Goal: Task Accomplishment & Management: Manage account settings

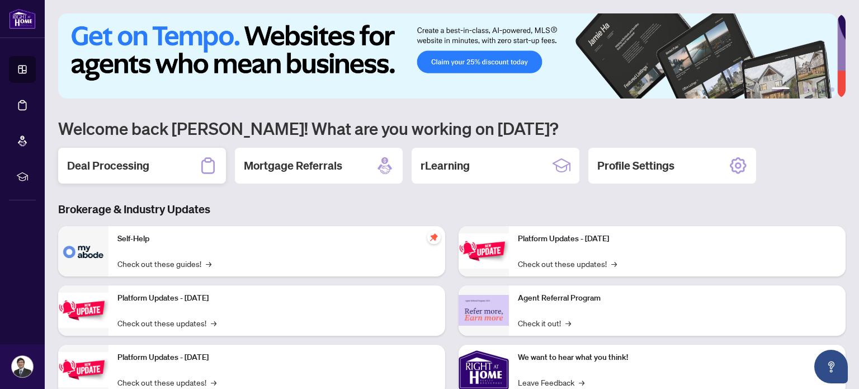
click at [166, 160] on div "Deal Processing" at bounding box center [142, 166] width 168 height 36
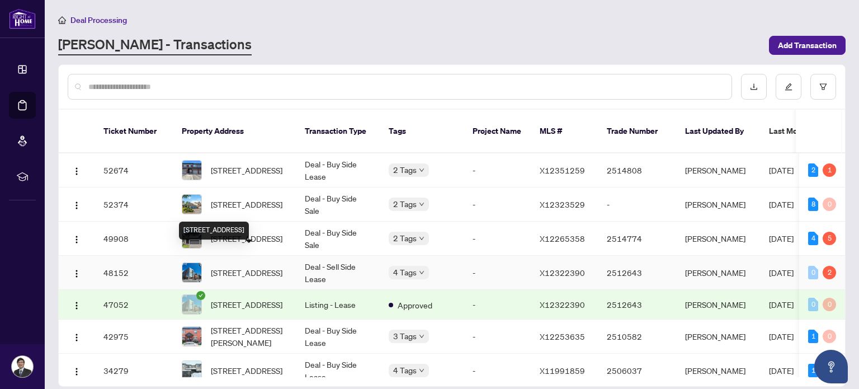
click at [269, 266] on span "[STREET_ADDRESS]" at bounding box center [247, 272] width 72 height 12
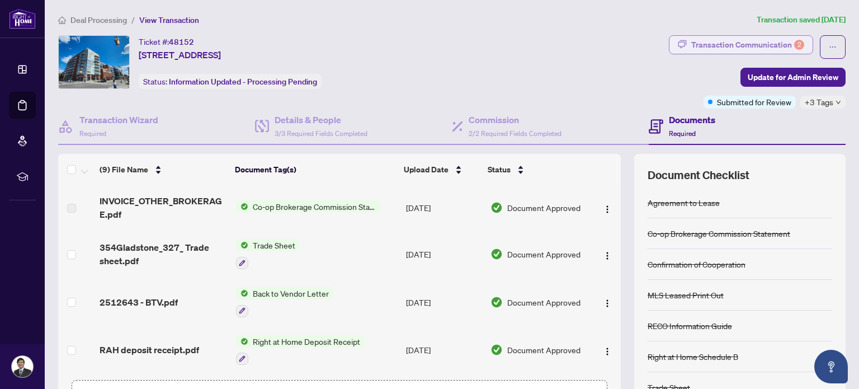
click at [761, 49] on div "Transaction Communication 2" at bounding box center [747, 45] width 113 height 18
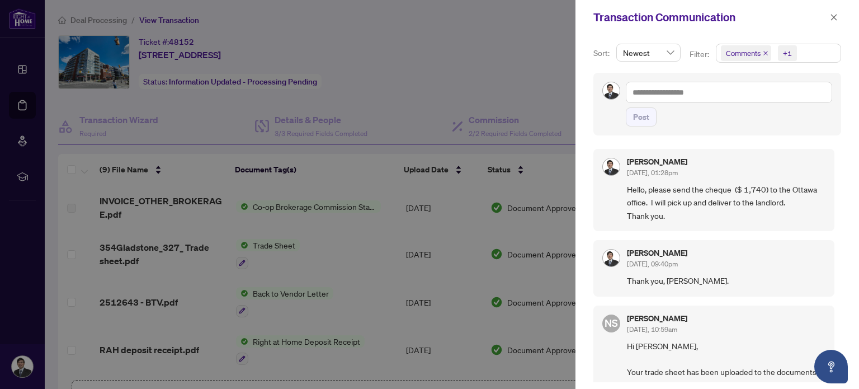
click at [519, 64] on div at bounding box center [429, 194] width 859 height 389
click at [835, 17] on icon "close" at bounding box center [834, 17] width 8 height 8
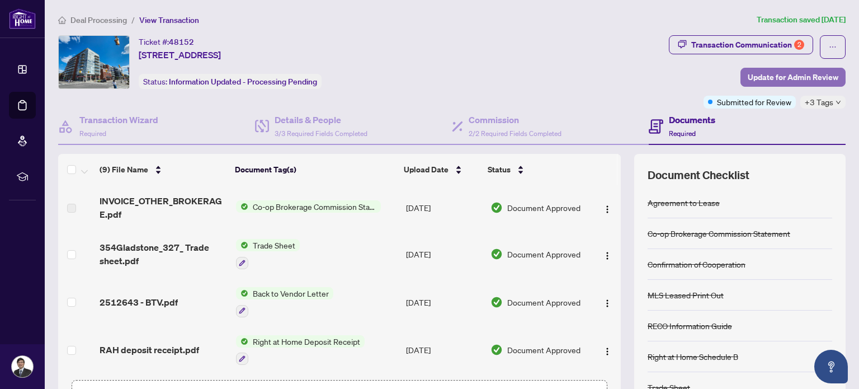
click at [814, 74] on span "Update for Admin Review" at bounding box center [792, 77] width 91 height 18
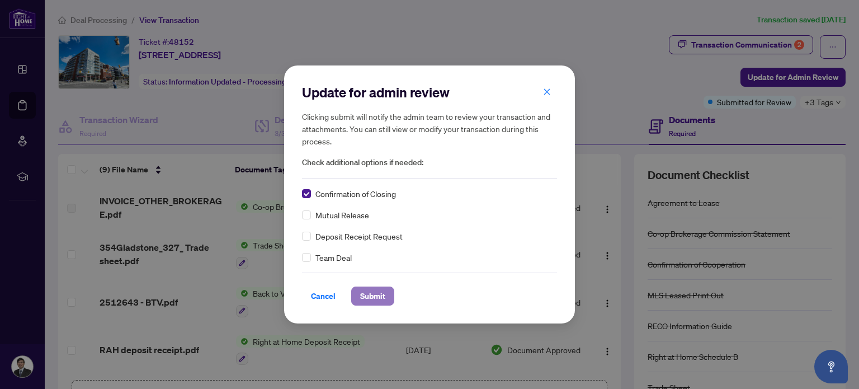
click at [372, 295] on span "Submit" at bounding box center [372, 296] width 25 height 18
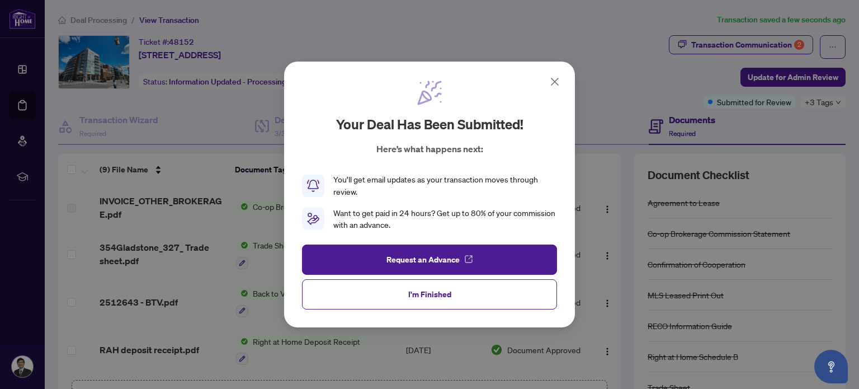
click at [556, 80] on icon at bounding box center [554, 81] width 7 height 7
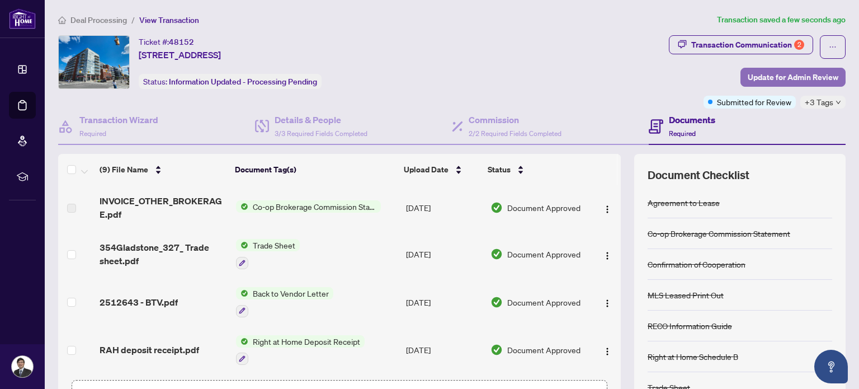
click at [789, 73] on span "Update for Admin Review" at bounding box center [792, 77] width 91 height 18
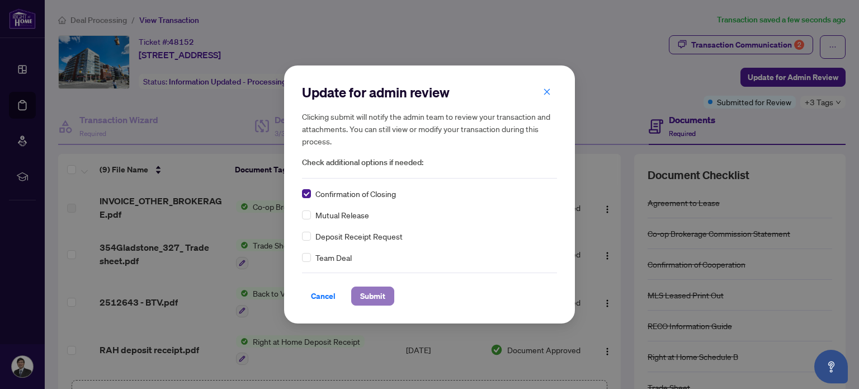
click at [367, 297] on span "Submit" at bounding box center [372, 296] width 25 height 18
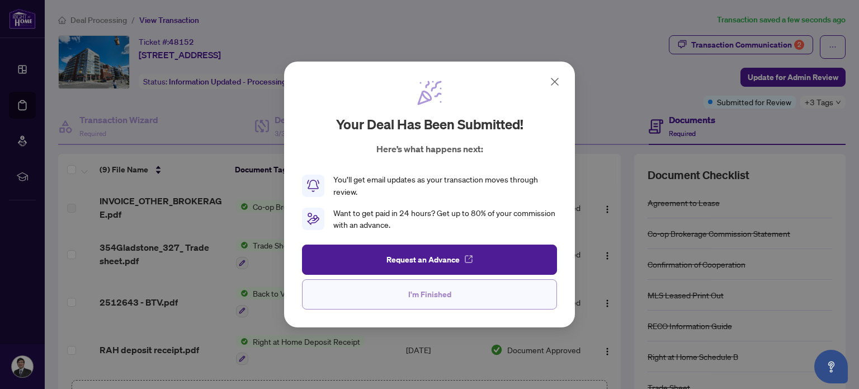
click at [414, 300] on span "I'm Finished" at bounding box center [429, 294] width 43 height 18
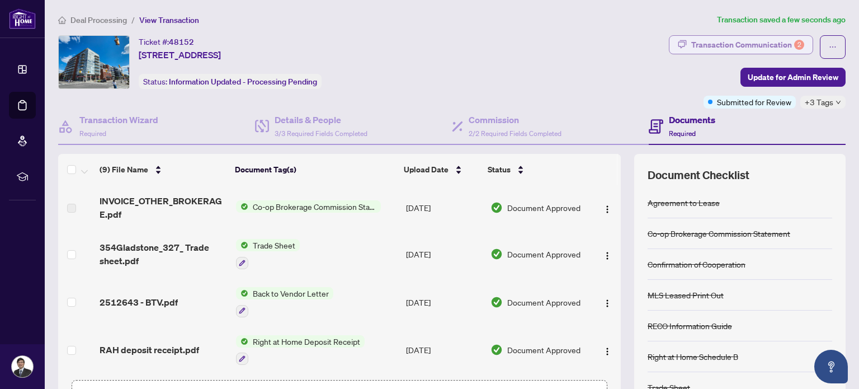
click at [779, 44] on div "Transaction Communication 2" at bounding box center [747, 45] width 113 height 18
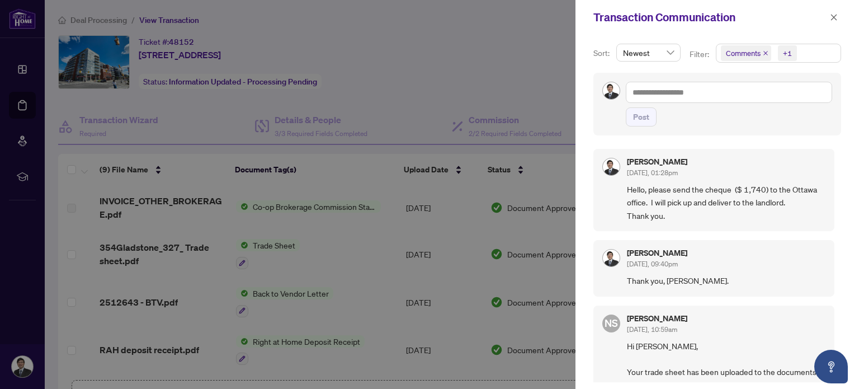
click at [496, 79] on div at bounding box center [429, 194] width 859 height 389
click at [837, 20] on button "button" at bounding box center [833, 17] width 15 height 13
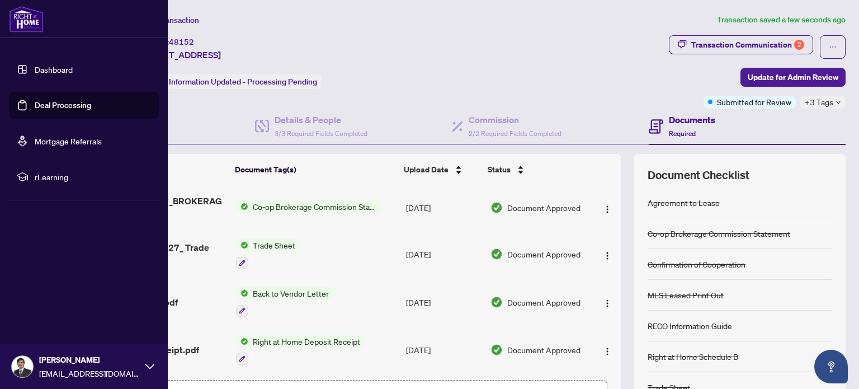
click at [54, 107] on link "Deal Processing" at bounding box center [63, 105] width 56 height 10
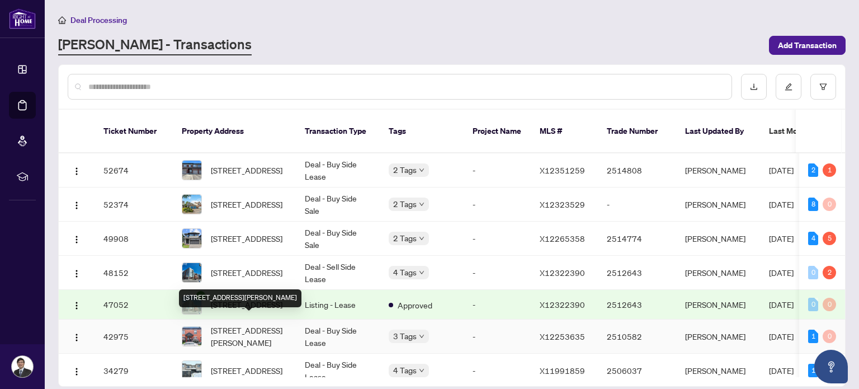
click at [260, 329] on span "[STREET_ADDRESS][PERSON_NAME]" at bounding box center [249, 336] width 76 height 25
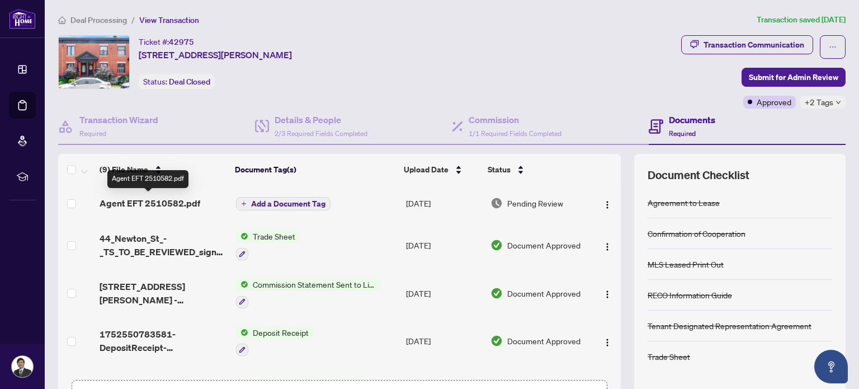
click at [169, 200] on span "Agent EFT 2510582.pdf" at bounding box center [150, 202] width 101 height 13
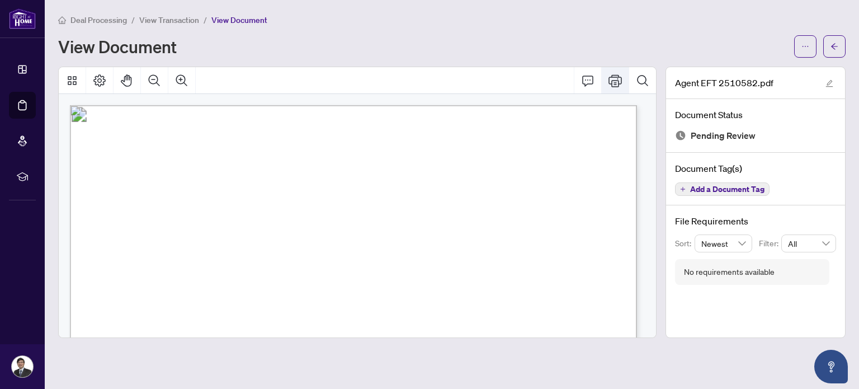
click at [612, 83] on icon "Print" at bounding box center [614, 80] width 13 height 12
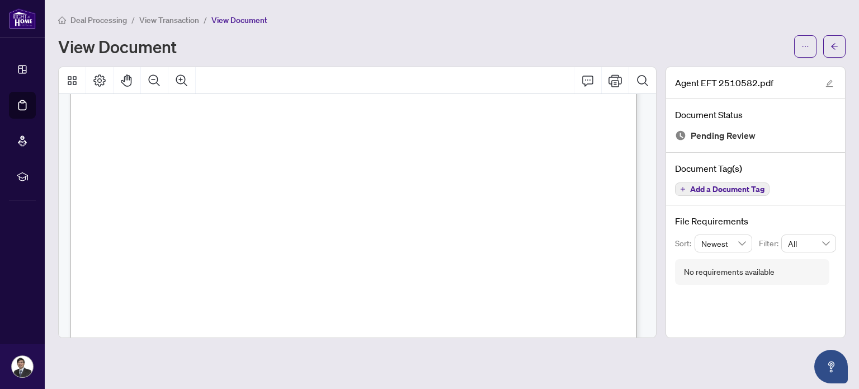
scroll to position [512, 0]
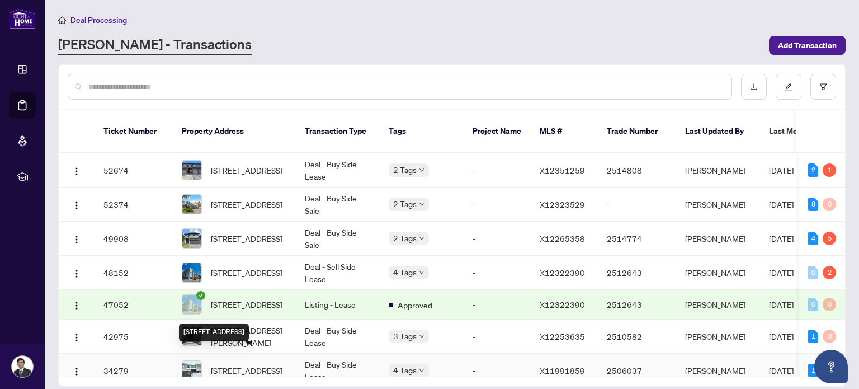
click at [258, 364] on span "[STREET_ADDRESS]" at bounding box center [247, 370] width 72 height 12
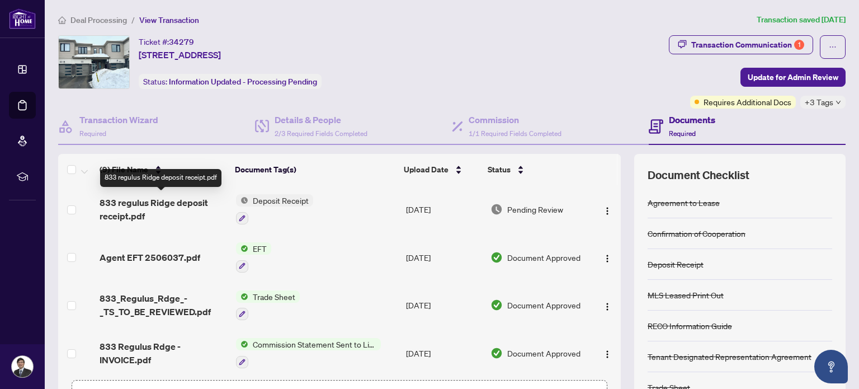
click at [192, 207] on span "833 regulus Ridge deposit receipt.pdf" at bounding box center [163, 209] width 127 height 27
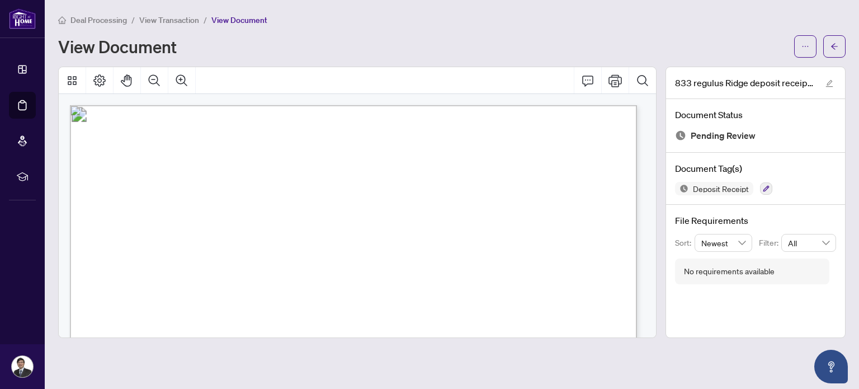
scroll to position [280, 0]
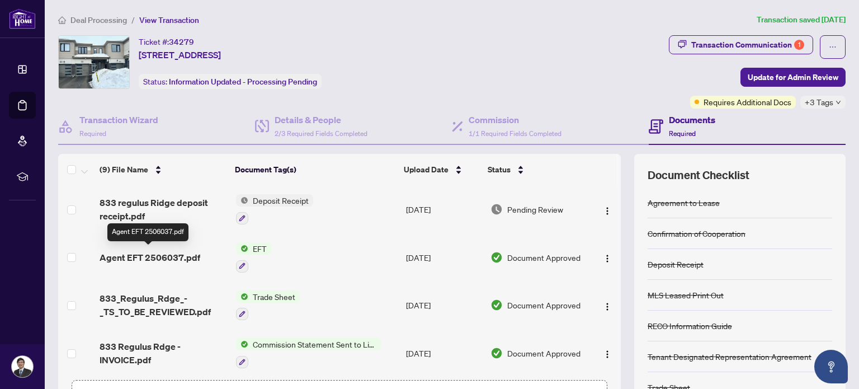
click at [186, 254] on span "Agent EFT 2506037.pdf" at bounding box center [150, 256] width 101 height 13
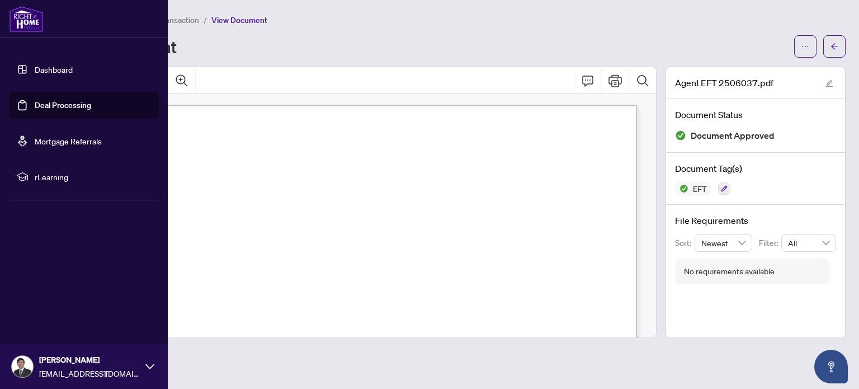
click at [35, 69] on link "Dashboard" at bounding box center [54, 69] width 38 height 10
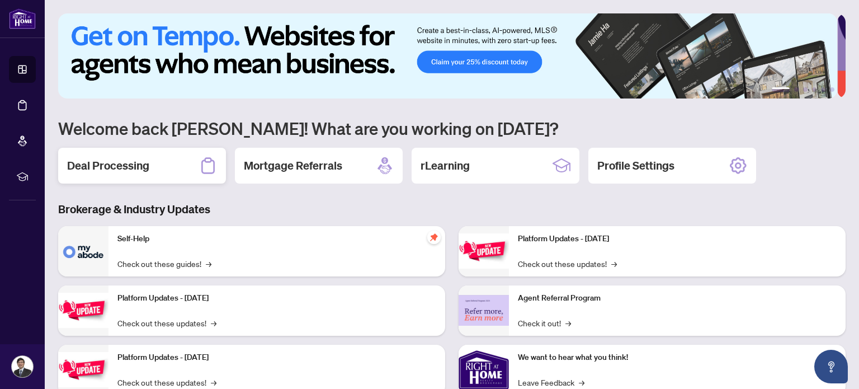
click at [167, 169] on div "Deal Processing" at bounding box center [142, 166] width 168 height 36
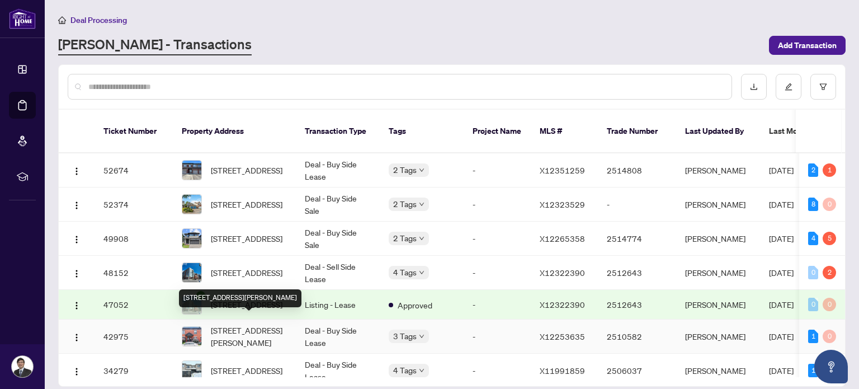
click at [257, 324] on span "[STREET_ADDRESS][PERSON_NAME]" at bounding box center [249, 336] width 76 height 25
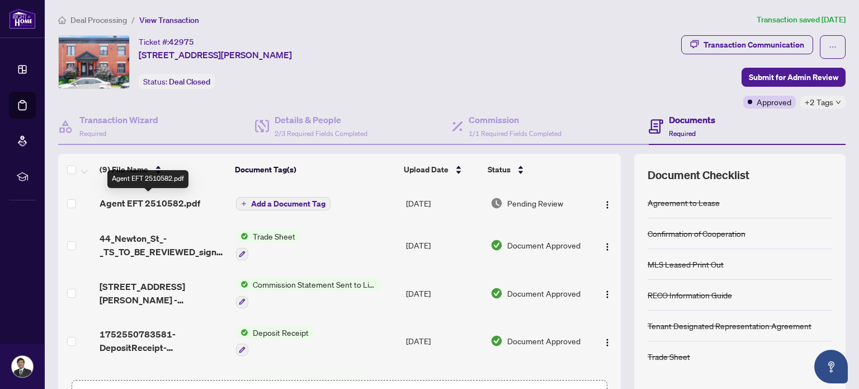
click at [177, 202] on span "Agent EFT 2510582.pdf" at bounding box center [150, 202] width 101 height 13
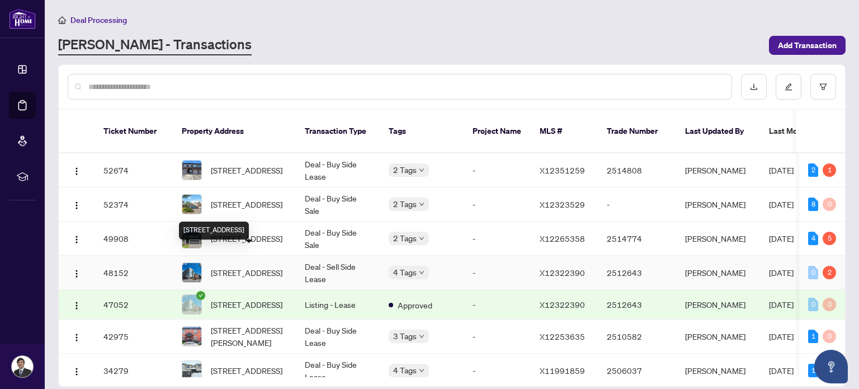
click at [250, 266] on span "[STREET_ADDRESS]" at bounding box center [247, 272] width 72 height 12
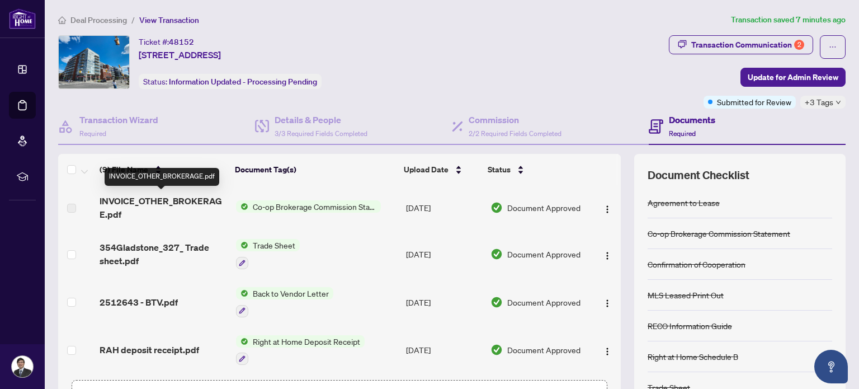
click at [210, 203] on span "INVOICE_OTHER_BROKERAGE.pdf" at bounding box center [163, 207] width 127 height 27
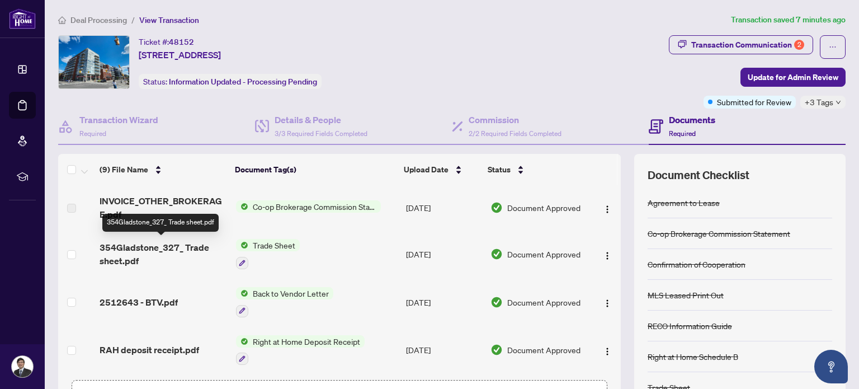
click at [197, 248] on span "354Gladstone_327_ Trade sheet.pdf" at bounding box center [163, 253] width 127 height 27
drag, startPoint x: 249, startPoint y: 203, endPoint x: 199, endPoint y: 193, distance: 50.8
click at [199, 193] on tr "INVOICE_OTHER_BROKERAGE.pdf Co-op Brokerage Commission Statement [DATE] Documen…" at bounding box center [339, 207] width 562 height 45
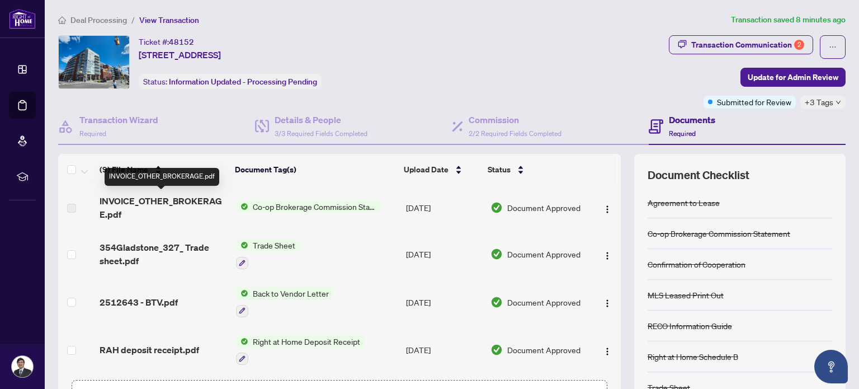
click at [198, 196] on span "INVOICE_OTHER_BROKERAGE.pdf" at bounding box center [163, 207] width 127 height 27
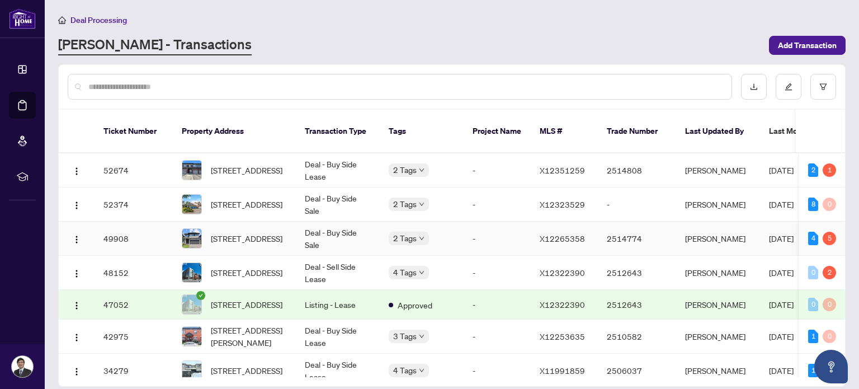
click at [228, 221] on td "[STREET_ADDRESS]" at bounding box center [234, 238] width 123 height 34
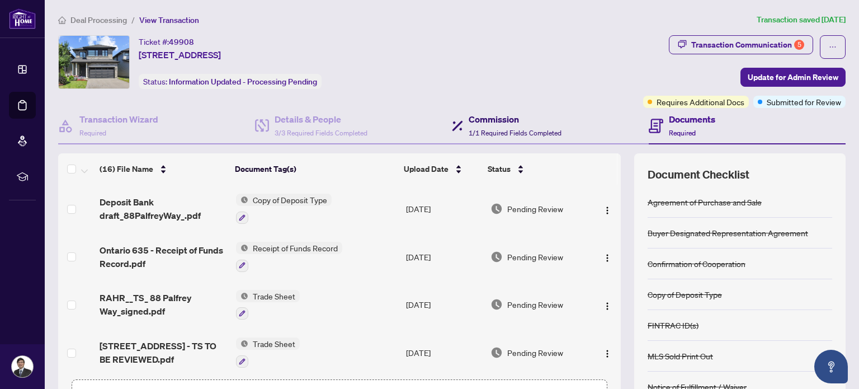
click at [519, 124] on h4 "Commission" at bounding box center [514, 118] width 93 height 13
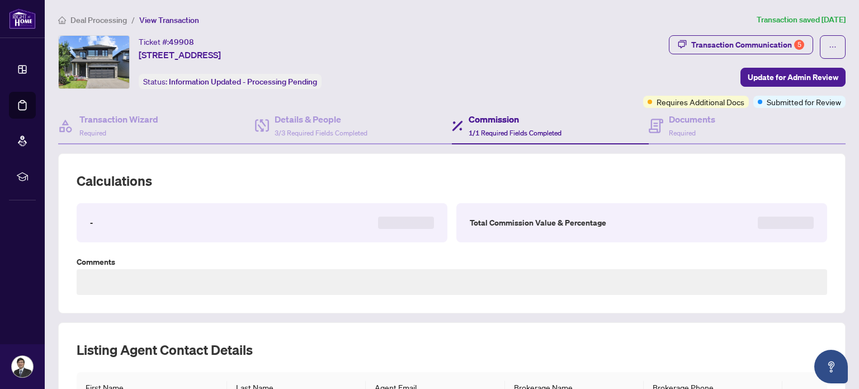
type textarea "**********"
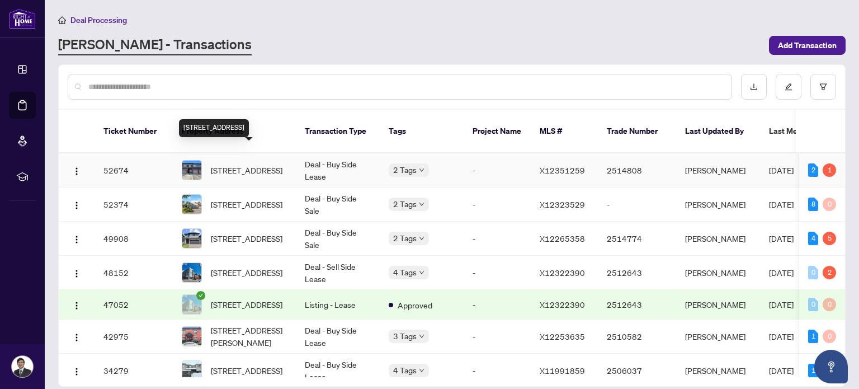
click at [262, 164] on span "[STREET_ADDRESS]" at bounding box center [247, 170] width 72 height 12
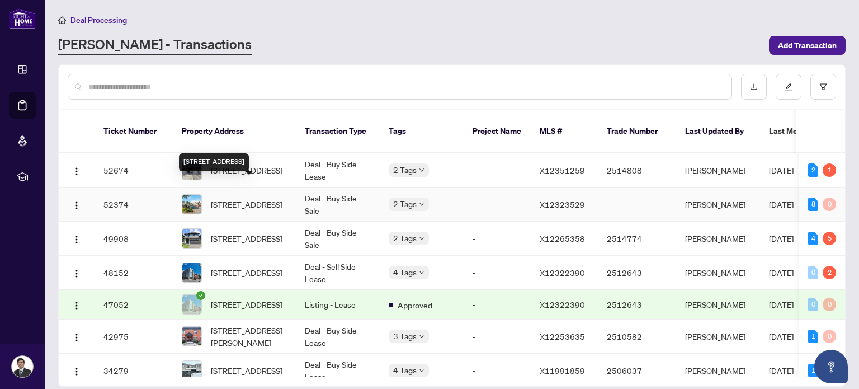
click at [260, 198] on span "[STREET_ADDRESS]" at bounding box center [247, 204] width 72 height 12
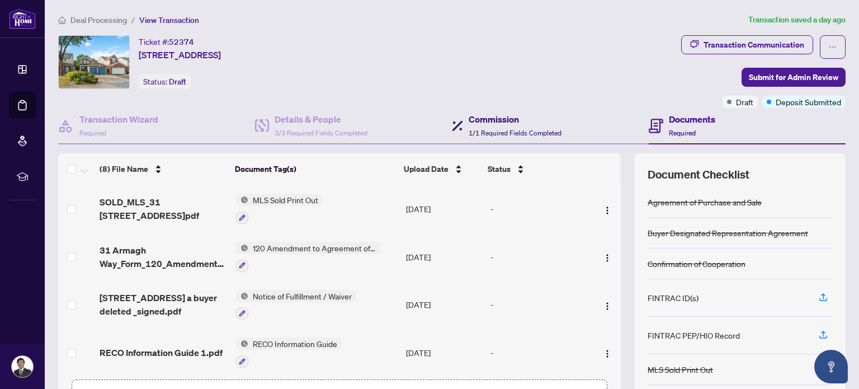
click at [512, 134] on span "1/1 Required Fields Completed" at bounding box center [514, 133] width 93 height 8
